Goal: Entertainment & Leisure: Consume media (video, audio)

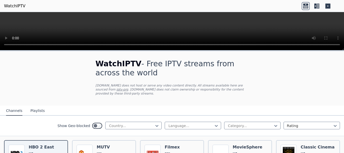
scroll to position [101, 0]
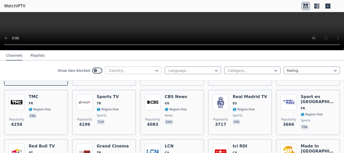
click at [146, 69] on div at bounding box center [132, 70] width 46 height 5
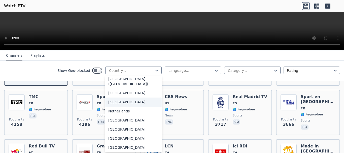
scroll to position [1184, 0]
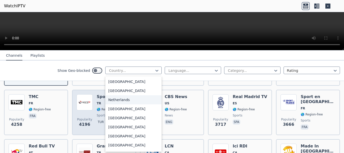
click at [128, 103] on div "Netherlands" at bounding box center [133, 99] width 56 height 9
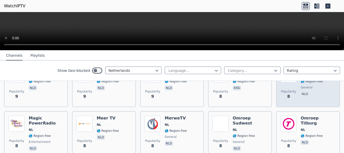
scroll to position [996, 0]
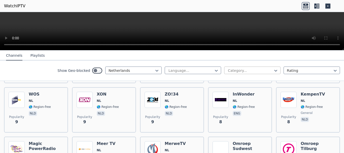
click at [236, 68] on div at bounding box center [251, 70] width 46 height 5
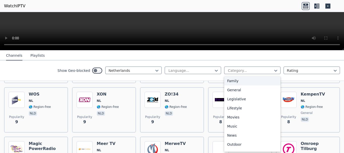
scroll to position [126, 0]
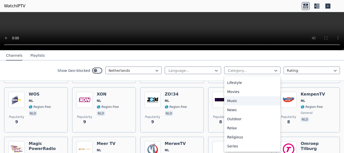
click at [233, 101] on div "Music" at bounding box center [252, 100] width 56 height 9
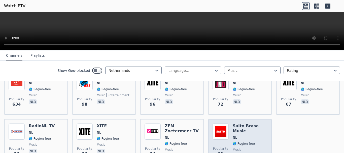
scroll to position [23, 0]
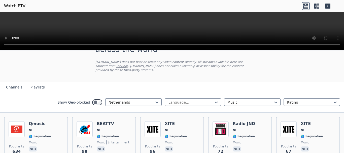
click at [34, 83] on button "Playlists" at bounding box center [37, 88] width 14 height 10
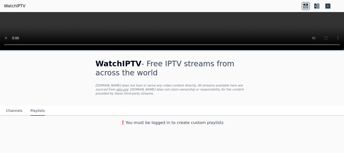
scroll to position [0, 0]
click at [15, 106] on button "Channels" at bounding box center [14, 111] width 16 height 10
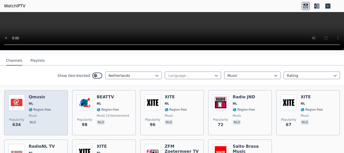
scroll to position [50, 0]
click at [38, 94] on h6 "Qmusic" at bounding box center [40, 96] width 22 height 5
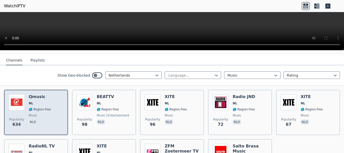
click at [42, 94] on h6 "Qmusic" at bounding box center [40, 96] width 22 height 5
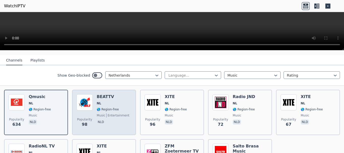
click at [105, 94] on h6 "BEATTV" at bounding box center [113, 96] width 33 height 5
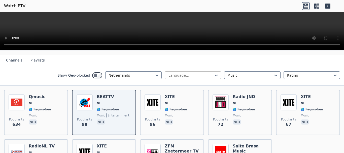
click at [201, 73] on div at bounding box center [191, 75] width 46 height 5
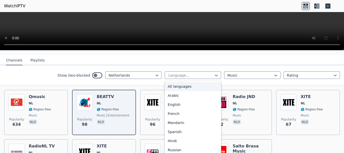
click at [193, 82] on div "All languages" at bounding box center [193, 86] width 56 height 9
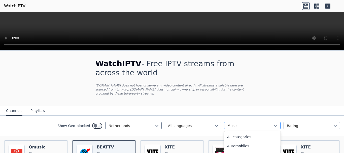
click at [259, 123] on div at bounding box center [251, 125] width 46 height 5
